Goal: Navigation & Orientation: Find specific page/section

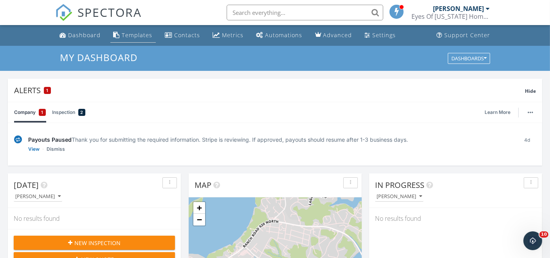
click at [128, 33] on div "Templates" at bounding box center [137, 34] width 31 height 7
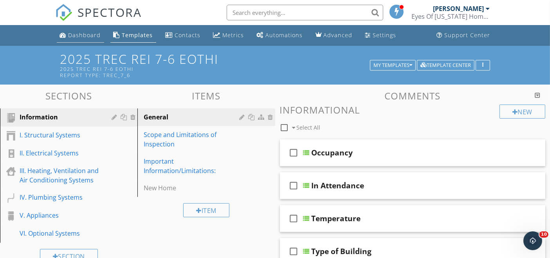
click at [76, 33] on div "Dashboard" at bounding box center [85, 34] width 33 height 7
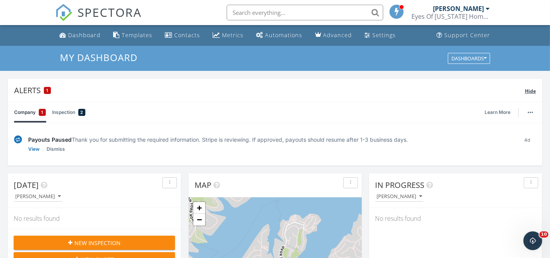
click at [47, 88] on span "1" at bounding box center [48, 90] width 2 height 5
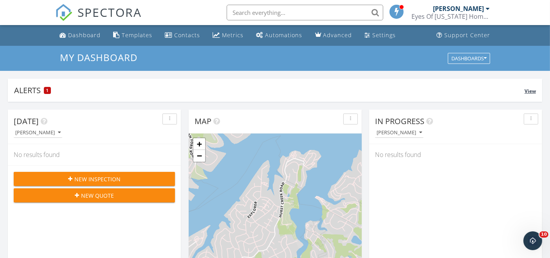
click at [47, 88] on span "1" at bounding box center [48, 90] width 2 height 5
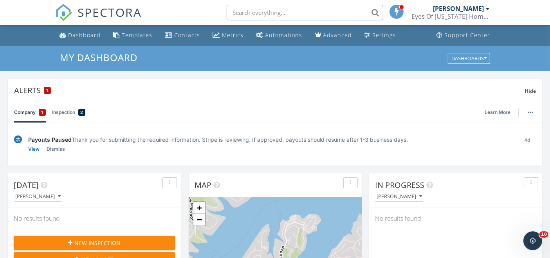
click at [42, 111] on span "1" at bounding box center [43, 113] width 2 height 8
click at [31, 147] on link "View" at bounding box center [33, 149] width 11 height 8
click at [43, 112] on span "1" at bounding box center [43, 113] width 2 height 8
click at [82, 111] on span "2" at bounding box center [82, 113] width 3 height 8
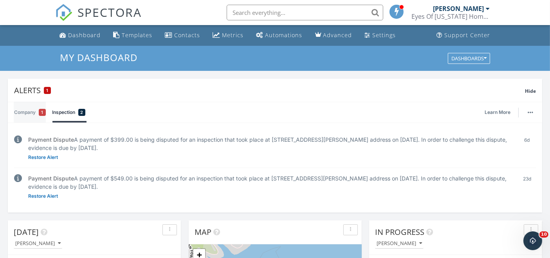
click at [32, 112] on link "Company 1" at bounding box center [30, 112] width 32 height 20
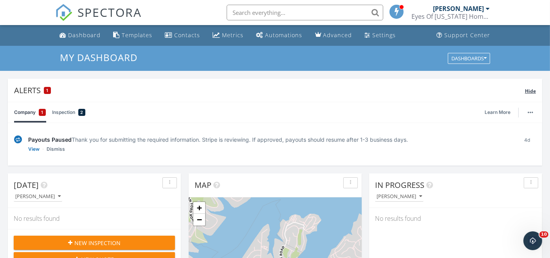
click at [47, 90] on span "1" at bounding box center [48, 90] width 2 height 5
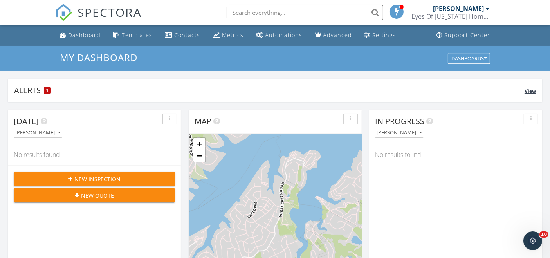
click at [47, 90] on span "1" at bounding box center [48, 90] width 2 height 5
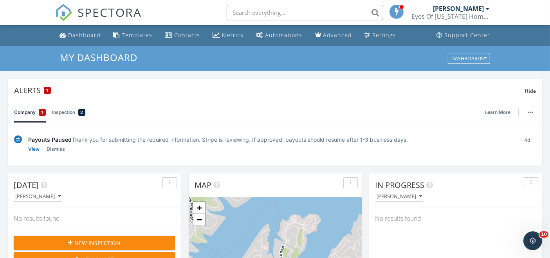
click at [42, 112] on span "1" at bounding box center [43, 113] width 2 height 8
click at [33, 148] on link "View" at bounding box center [33, 149] width 11 height 8
